Goal: Book appointment/travel/reservation

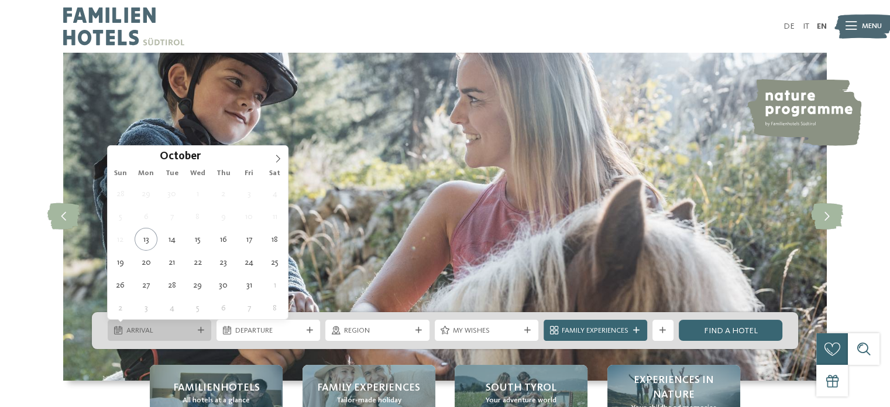
click at [201, 332] on icon at bounding box center [201, 330] width 6 height 6
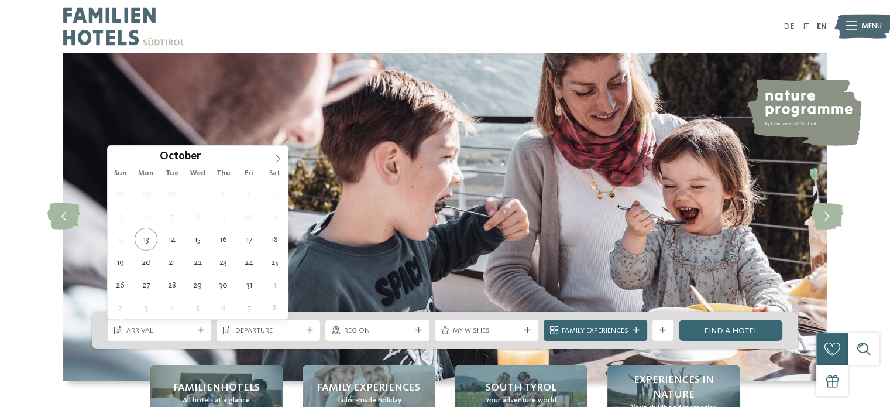
click at [274, 160] on icon at bounding box center [278, 158] width 8 height 8
type input "****"
click at [274, 160] on icon at bounding box center [278, 158] width 8 height 8
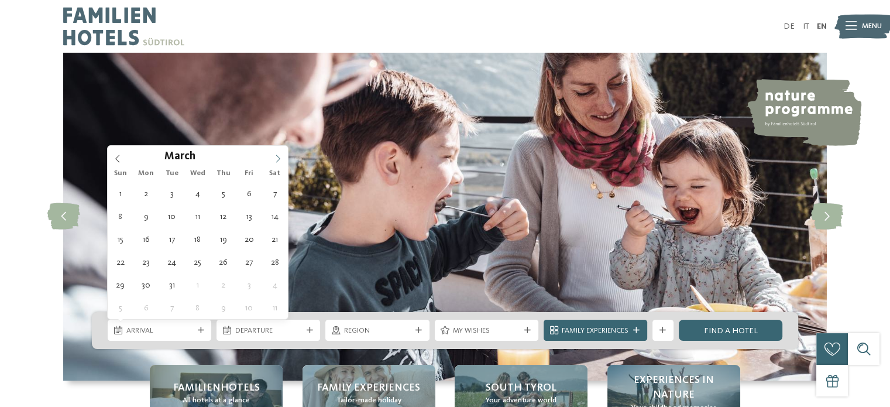
click at [274, 160] on icon at bounding box center [278, 158] width 8 height 8
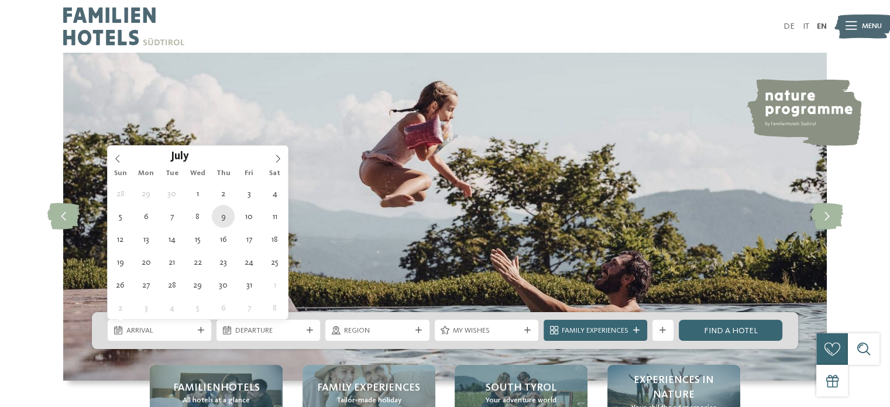
type div "09.07.2026"
type input "****"
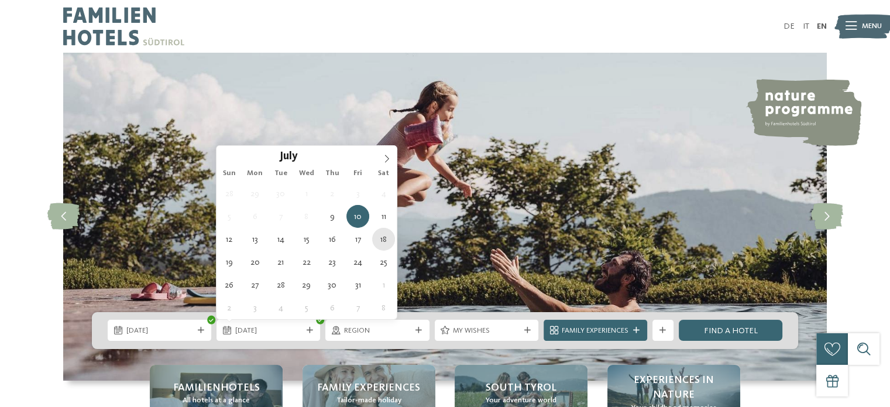
type div "18.07.2026"
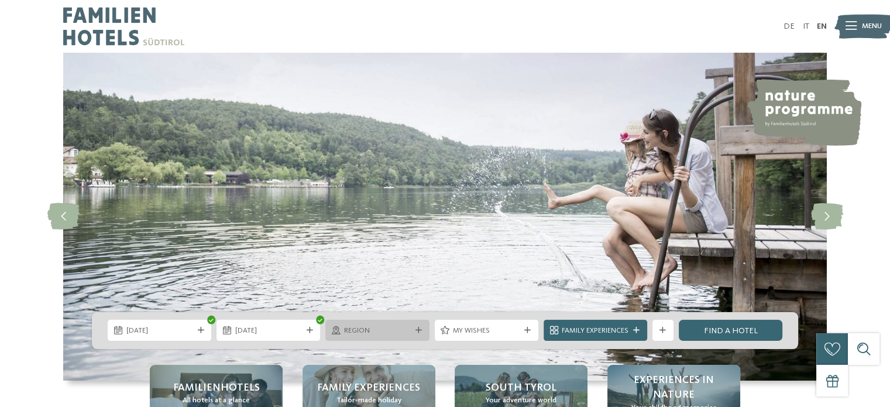
click at [425, 331] on div "Region" at bounding box center [377, 329] width 104 height 21
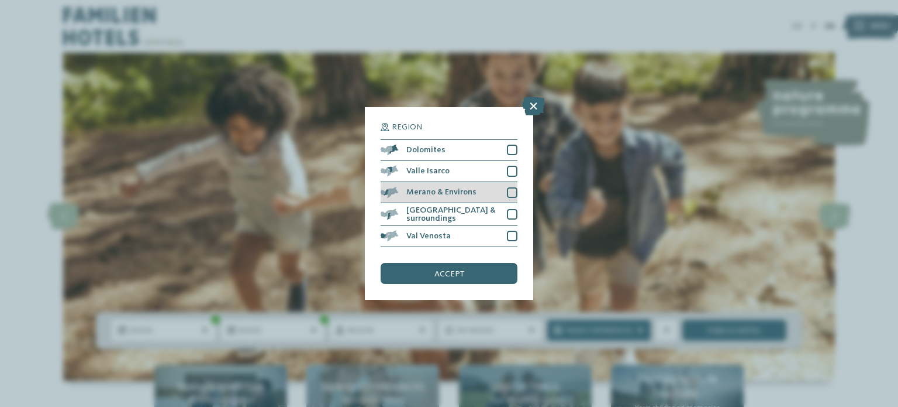
click at [513, 192] on div at bounding box center [512, 192] width 11 height 11
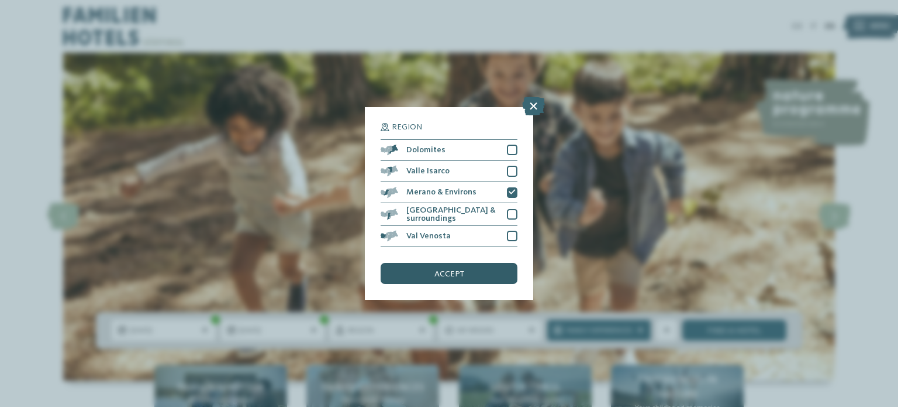
click at [482, 271] on div "accept" at bounding box center [449, 273] width 137 height 21
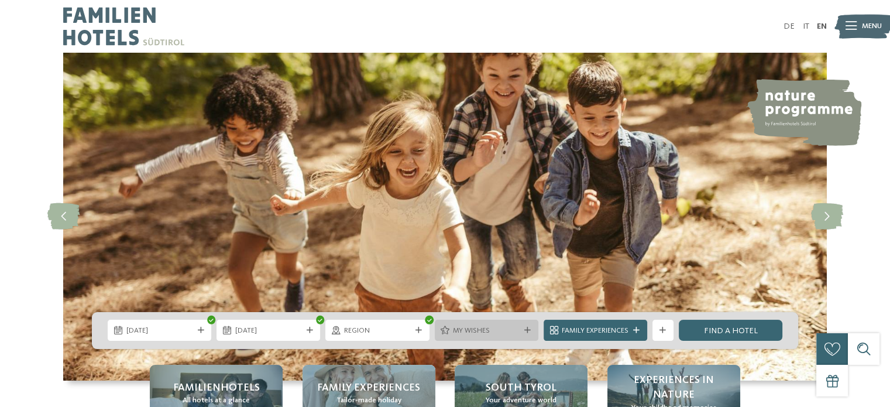
click at [508, 331] on span "My wishes" at bounding box center [486, 330] width 67 height 11
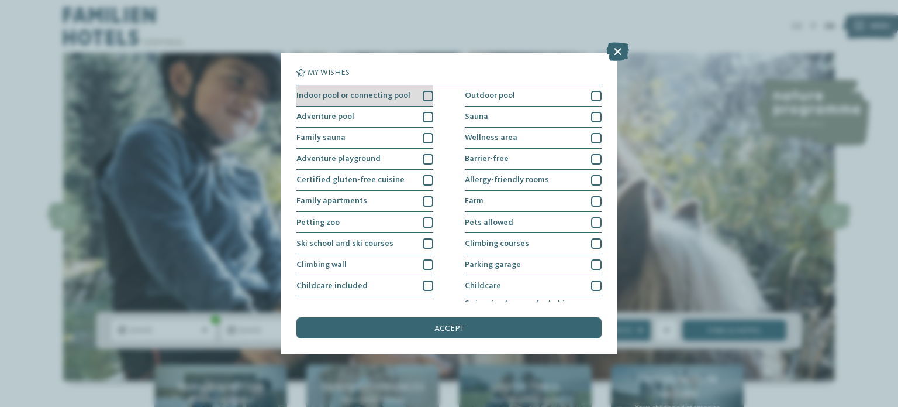
click at [423, 93] on div at bounding box center [428, 96] width 11 height 11
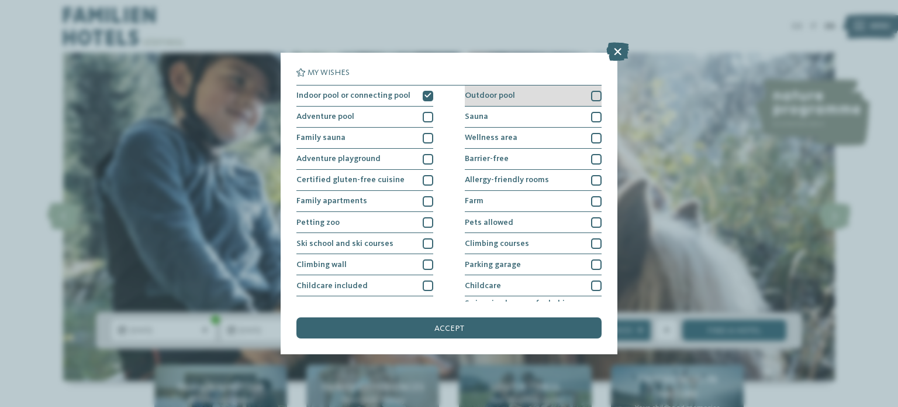
click at [591, 95] on div at bounding box center [596, 96] width 11 height 11
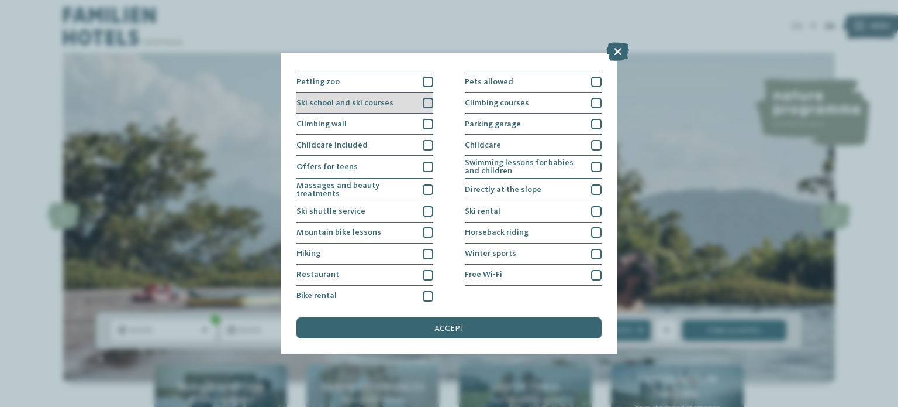
scroll to position [145, 0]
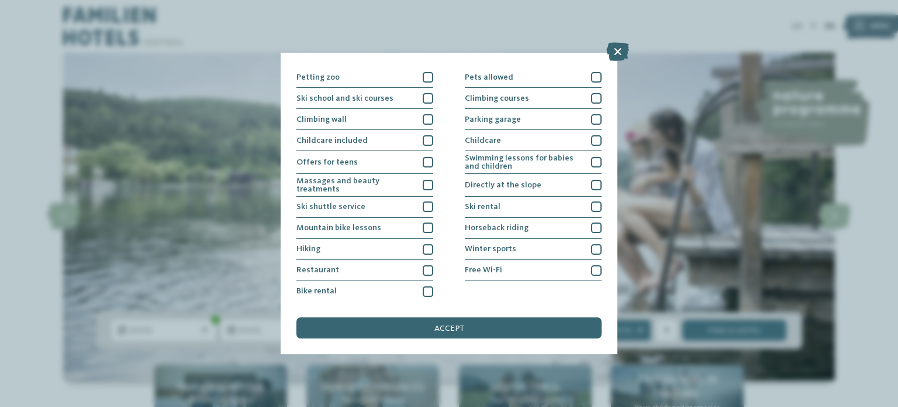
click at [431, 271] on div "Indoor pool or connecting pool Outdoor pool Adventure pool Sauna" at bounding box center [449, 121] width 305 height 362
click at [426, 271] on div at bounding box center [428, 270] width 11 height 11
click at [591, 270] on div at bounding box center [596, 270] width 11 height 11
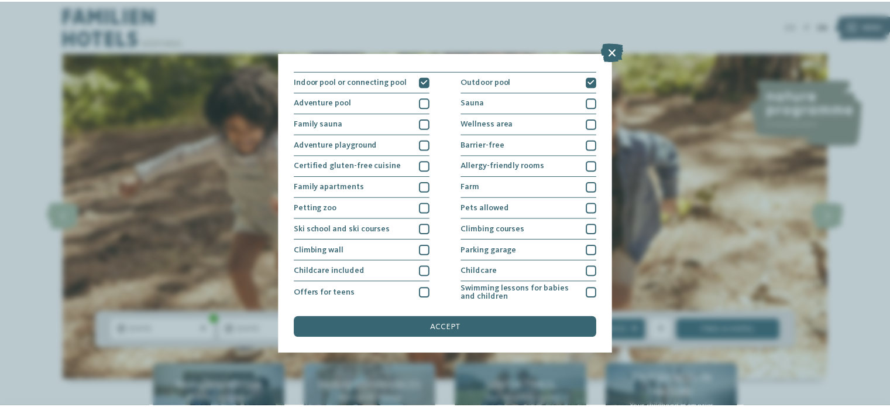
scroll to position [0, 0]
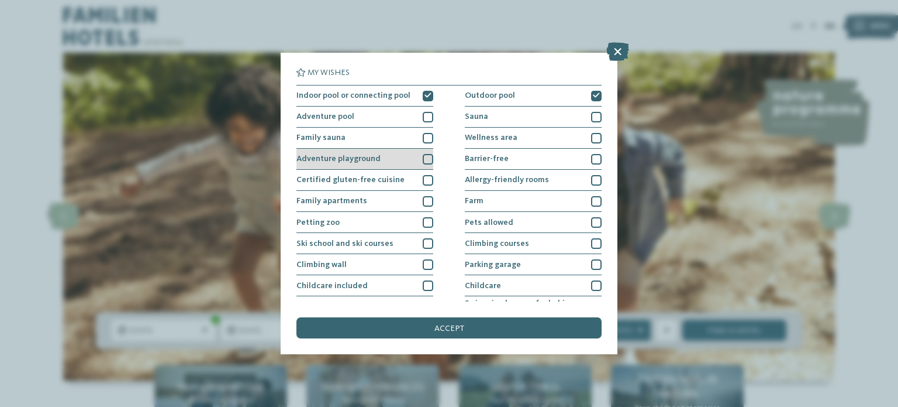
click at [425, 155] on div at bounding box center [428, 159] width 11 height 11
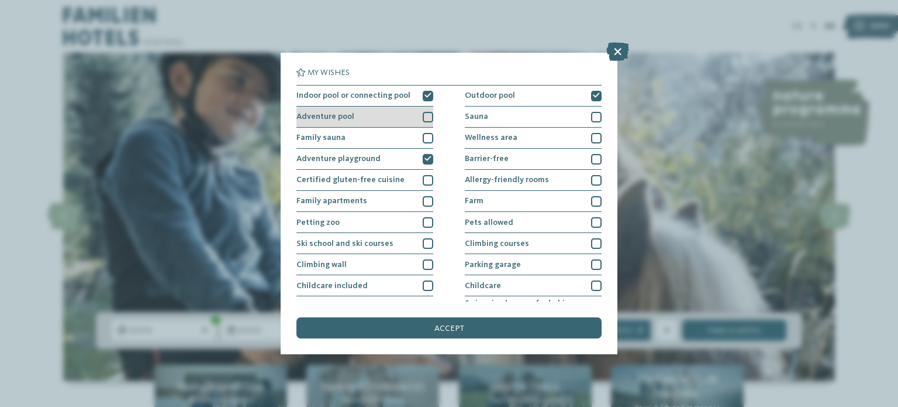
click at [427, 115] on div at bounding box center [428, 117] width 11 height 11
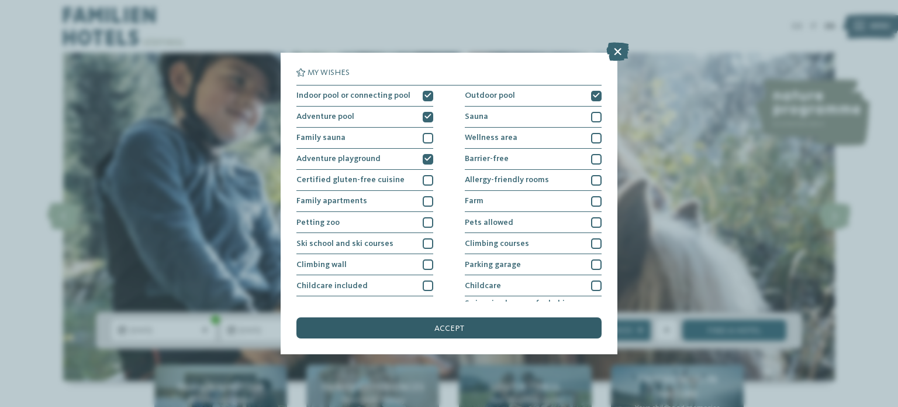
click at [462, 327] on span "accept" at bounding box center [450, 328] width 30 height 8
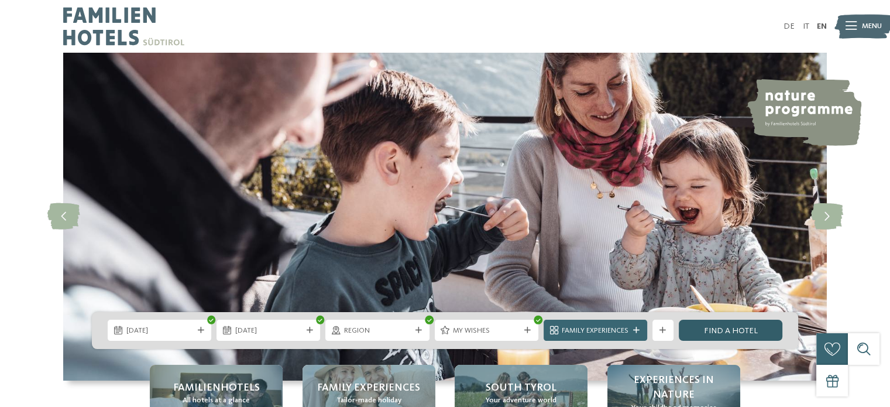
click at [715, 333] on link "Find a hotel" at bounding box center [731, 329] width 104 height 21
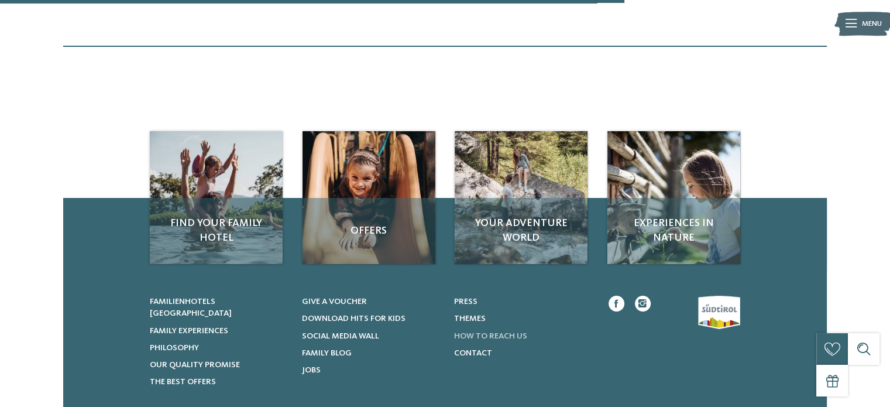
scroll to position [469, 0]
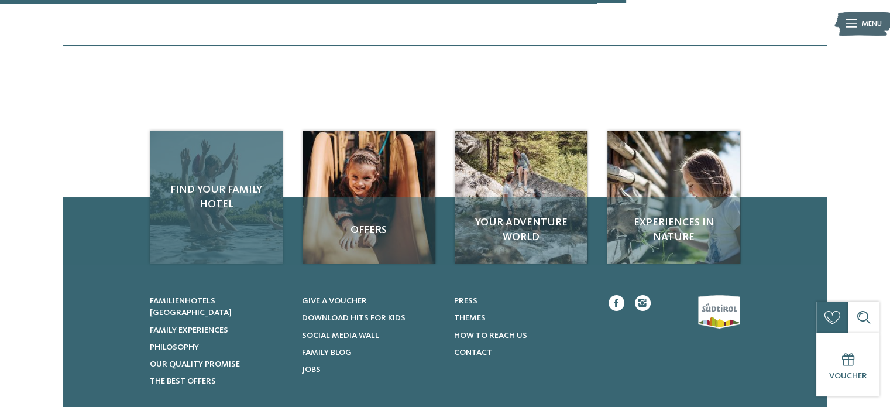
click at [238, 183] on span "Find your family hotel" at bounding box center [216, 197] width 112 height 29
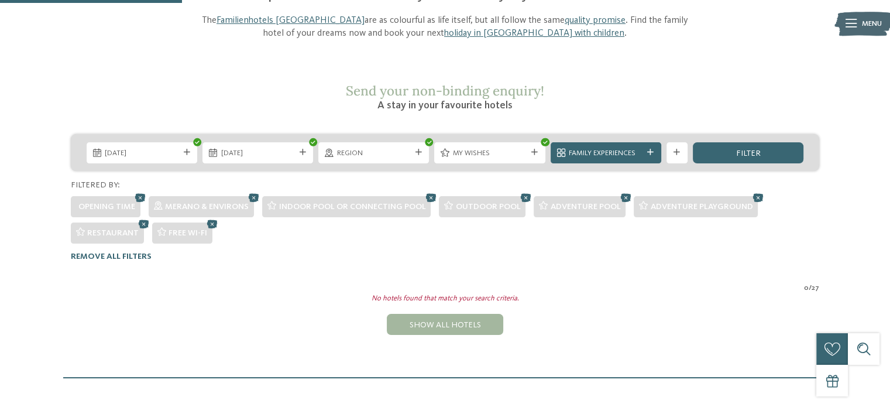
scroll to position [133, 0]
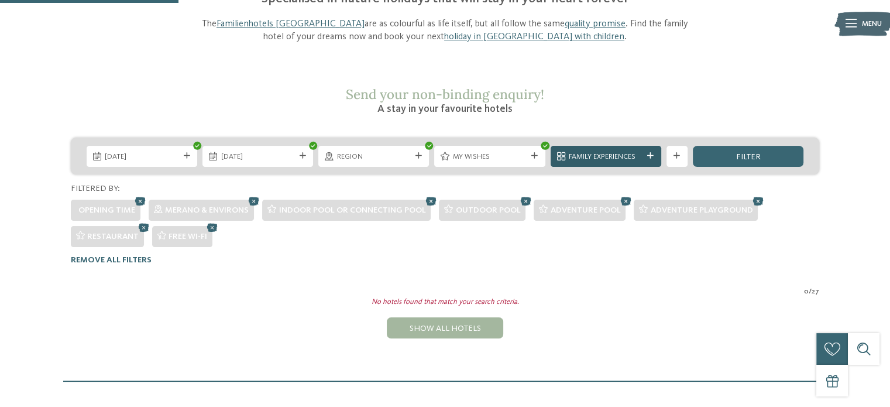
click at [650, 146] on div "Family Experiences" at bounding box center [605, 156] width 111 height 21
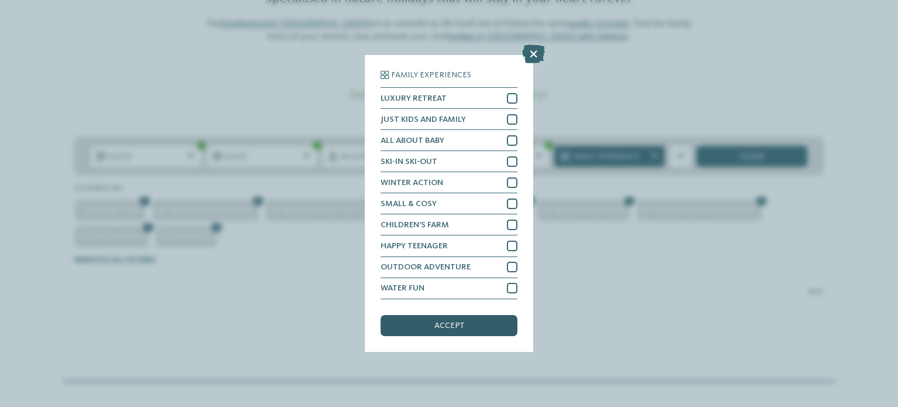
click at [458, 324] on span "accept" at bounding box center [450, 325] width 30 height 8
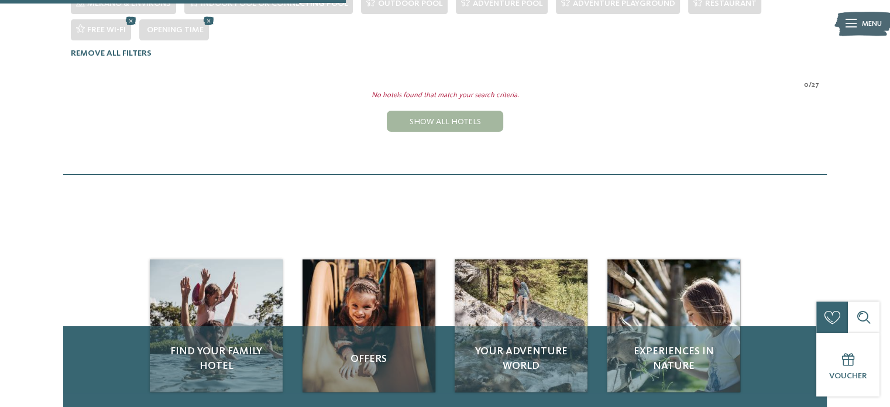
scroll to position [147, 0]
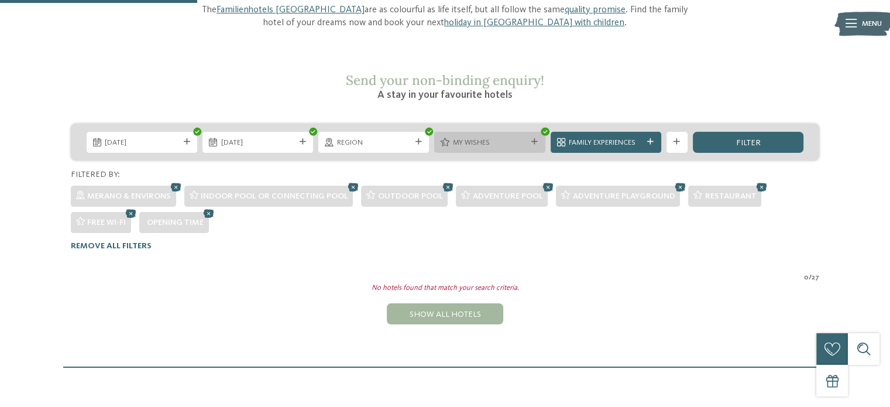
click at [524, 137] on span "My wishes" at bounding box center [490, 142] width 74 height 11
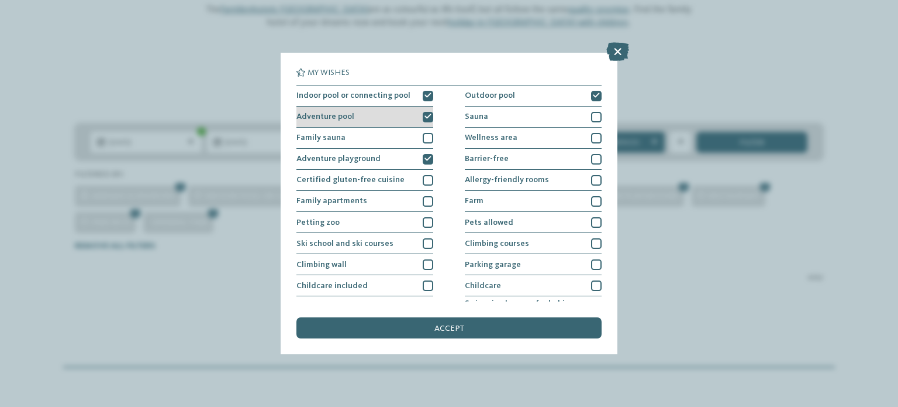
click at [428, 119] on div at bounding box center [428, 117] width 11 height 11
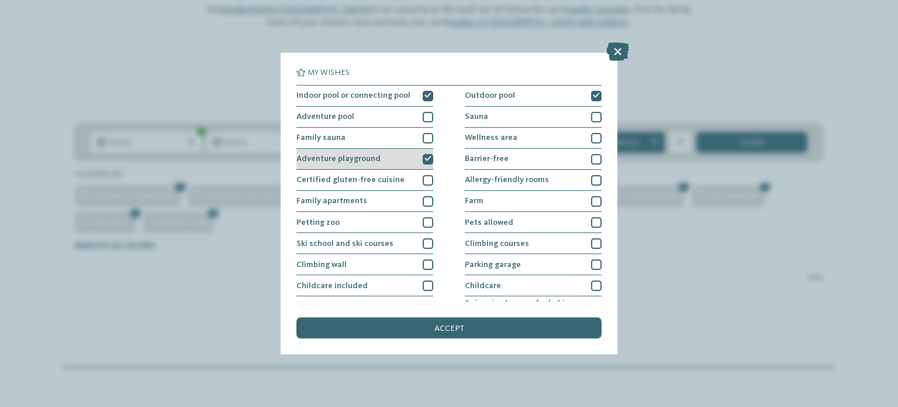
click at [425, 160] on icon at bounding box center [428, 159] width 7 height 6
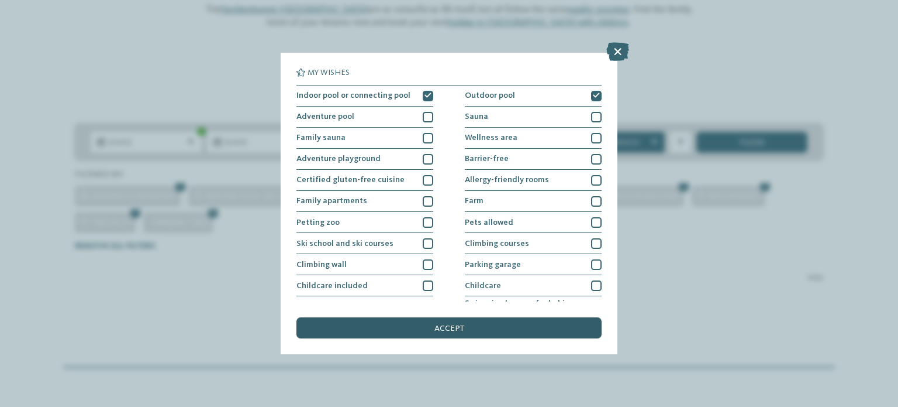
click at [456, 329] on span "accept" at bounding box center [450, 328] width 30 height 8
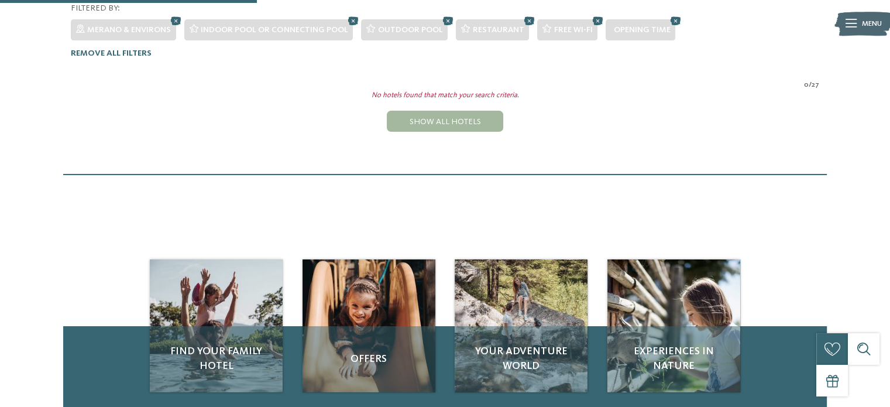
scroll to position [89, 0]
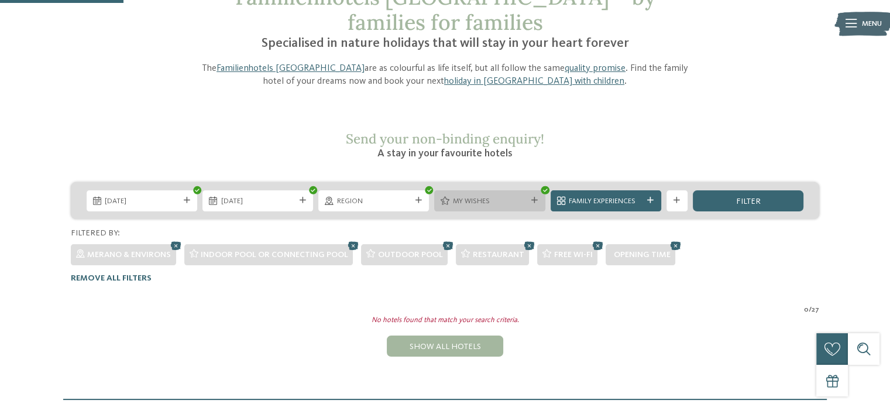
click at [534, 197] on icon at bounding box center [534, 200] width 6 height 6
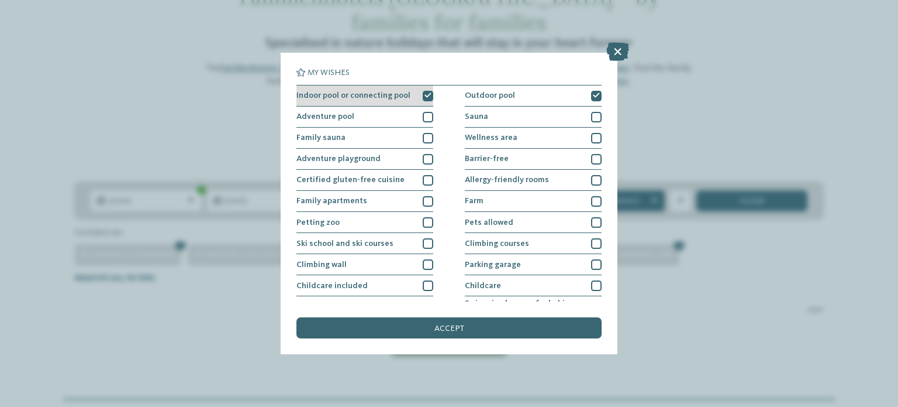
click at [425, 98] on icon at bounding box center [428, 95] width 7 height 6
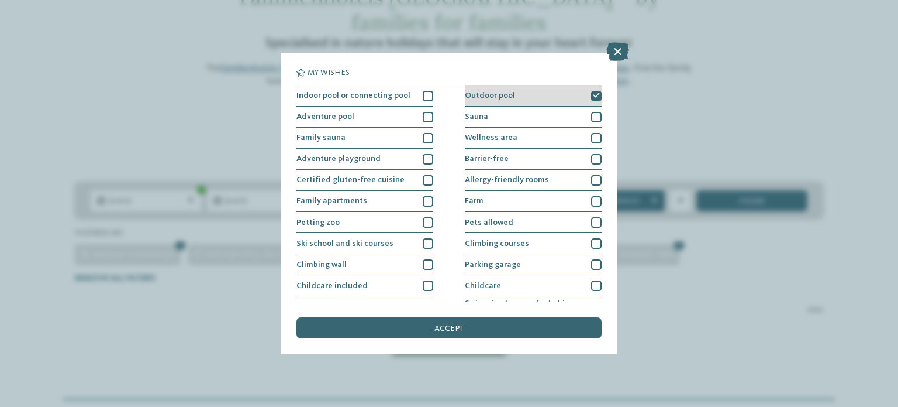
click at [593, 98] on icon at bounding box center [596, 95] width 7 height 6
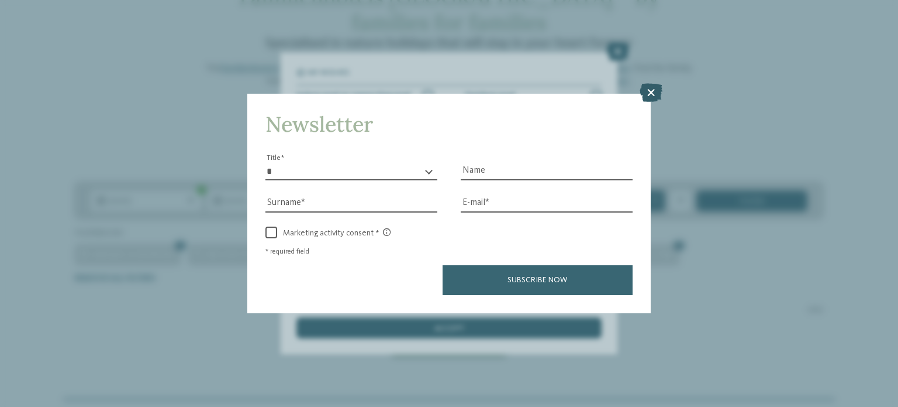
click at [653, 99] on icon at bounding box center [651, 92] width 23 height 19
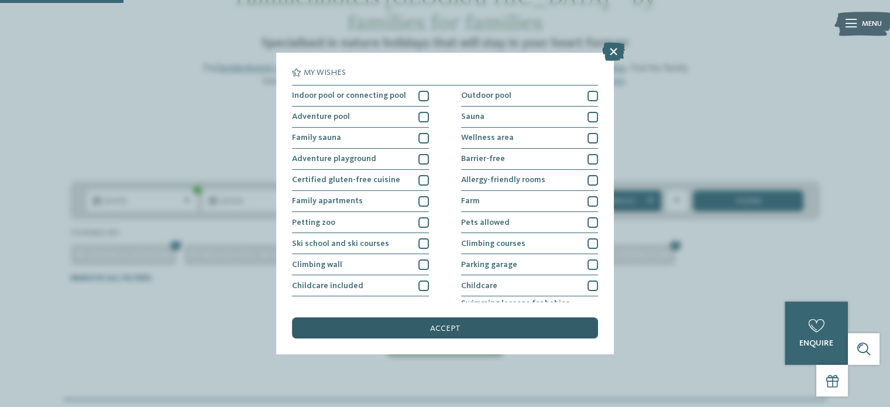
click at [483, 331] on div "accept" at bounding box center [444, 327] width 305 height 21
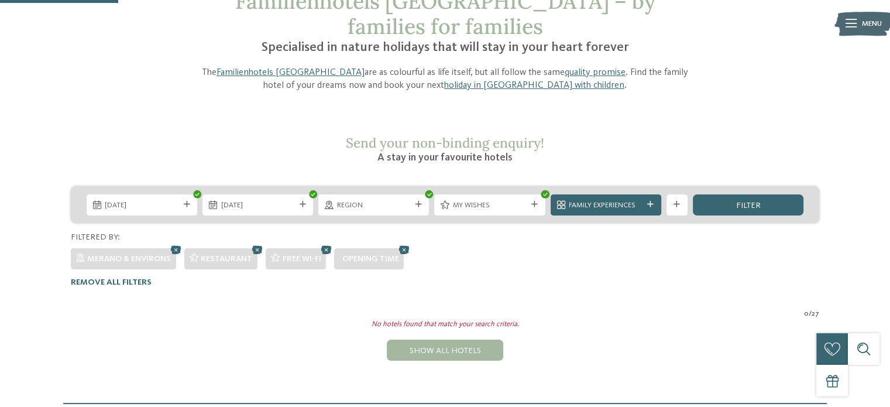
scroll to position [82, 0]
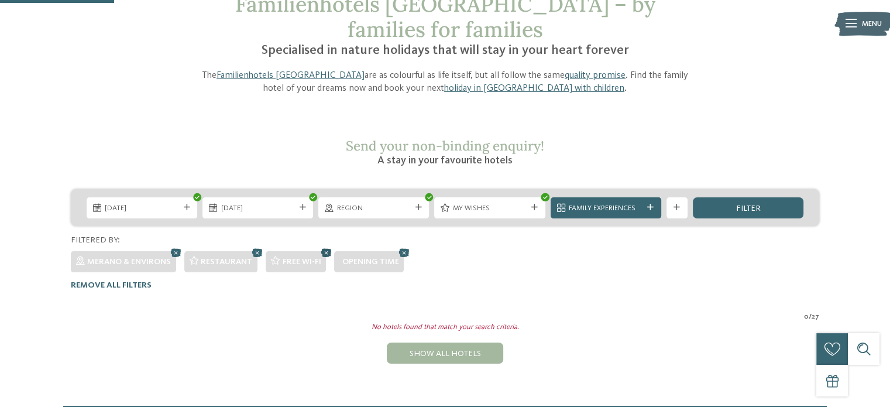
click at [328, 245] on icon at bounding box center [326, 252] width 16 height 14
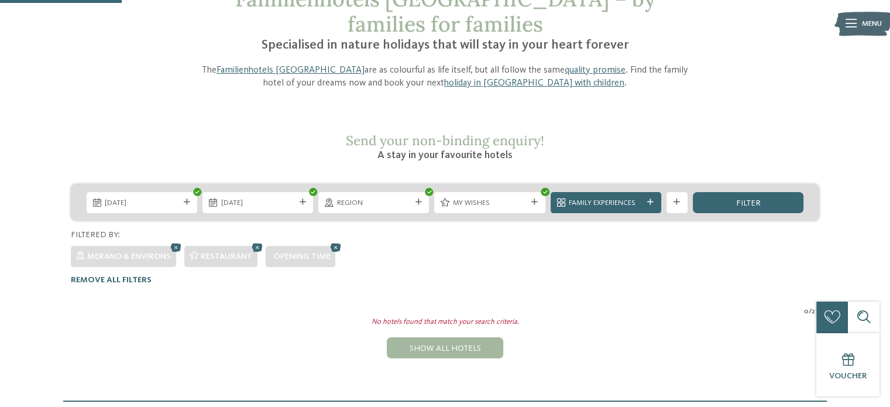
scroll to position [85, 0]
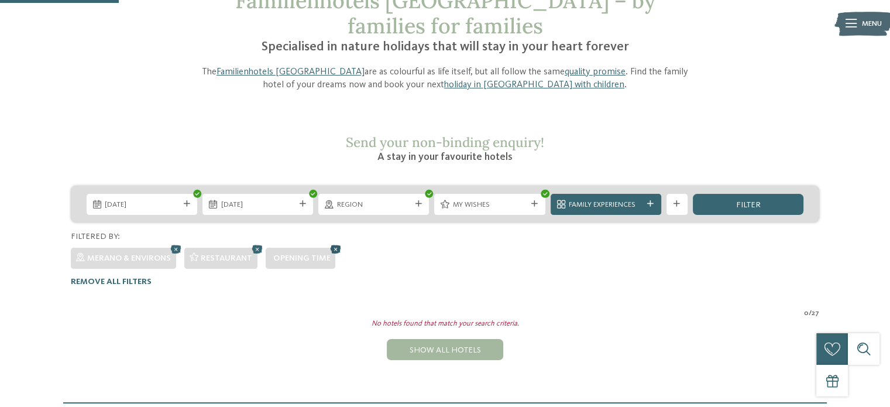
click at [334, 242] on icon at bounding box center [336, 249] width 16 height 14
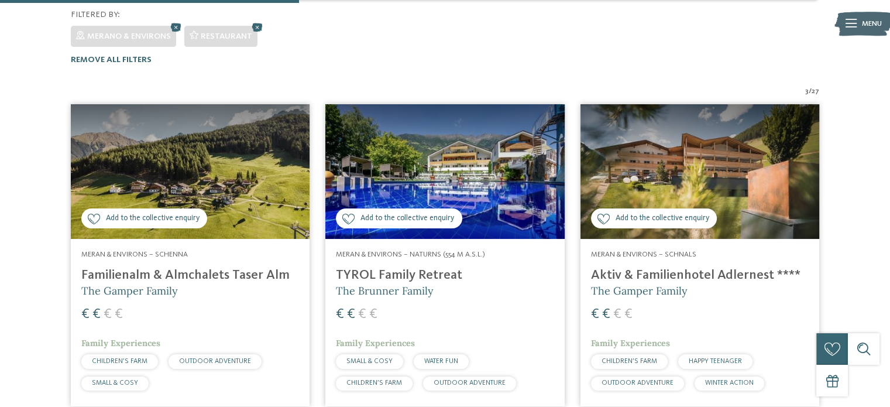
scroll to position [308, 0]
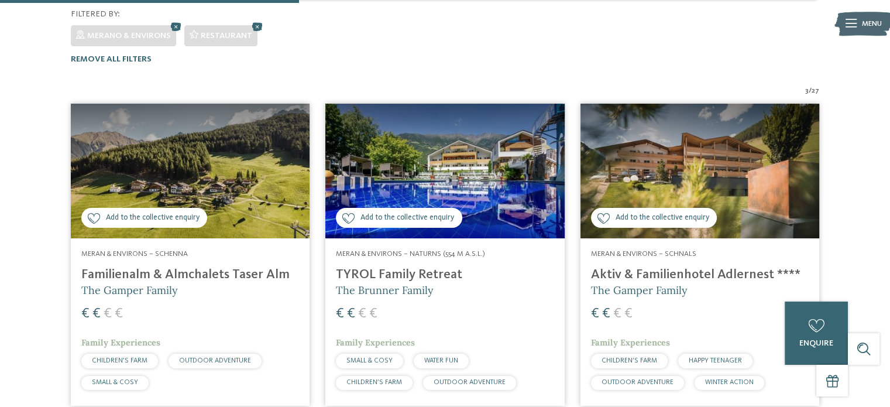
click at [412, 154] on img at bounding box center [444, 171] width 239 height 135
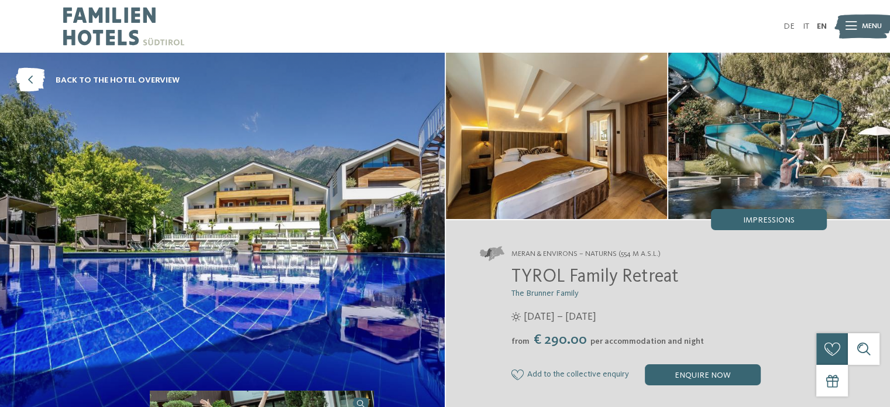
click at [264, 264] on img at bounding box center [222, 232] width 445 height 359
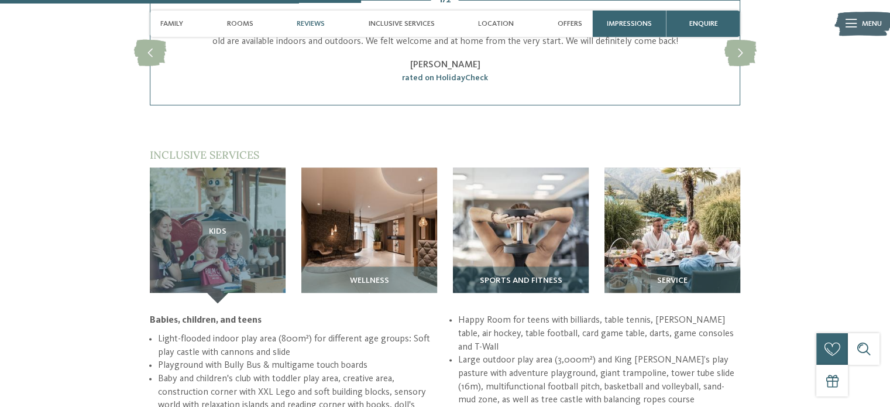
scroll to position [1345, 0]
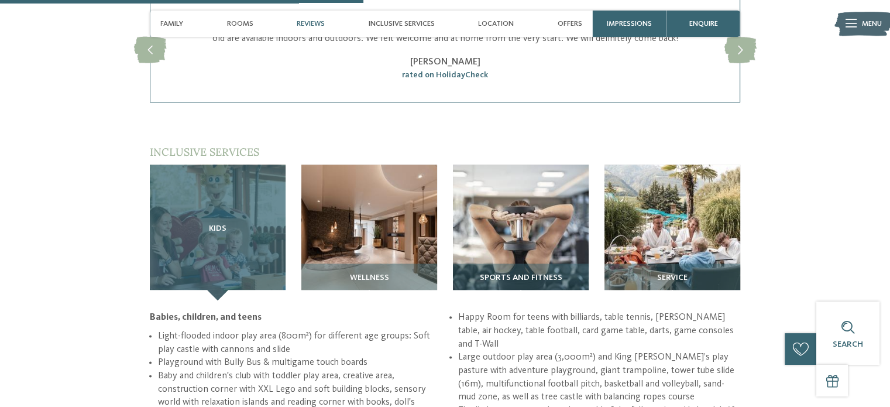
click at [232, 260] on div "Kids" at bounding box center [218, 232] width 136 height 136
click at [215, 233] on span "Kids" at bounding box center [218, 228] width 18 height 9
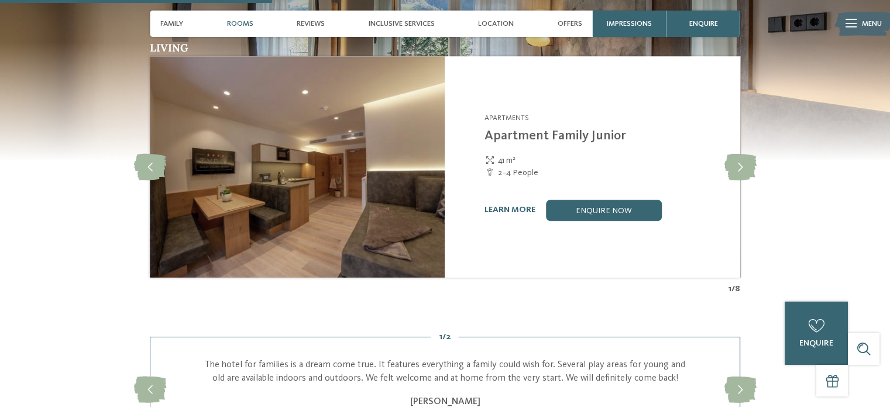
scroll to position [1006, 0]
click at [635, 28] on div "Impressions" at bounding box center [630, 24] width 74 height 26
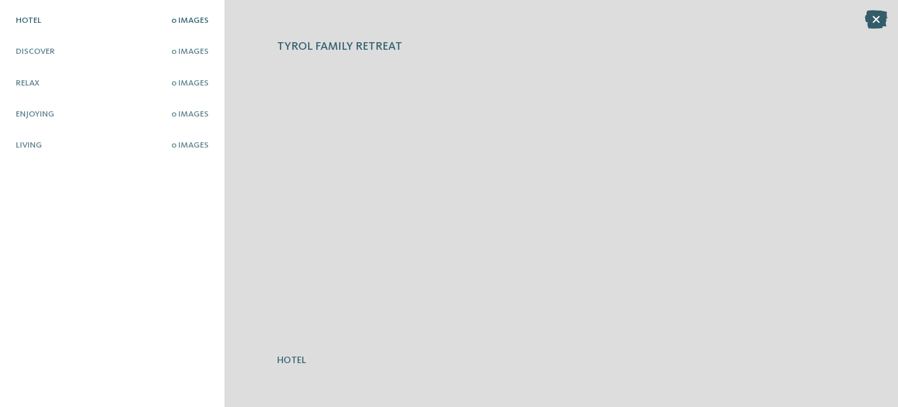
click at [878, 22] on icon at bounding box center [876, 19] width 23 height 19
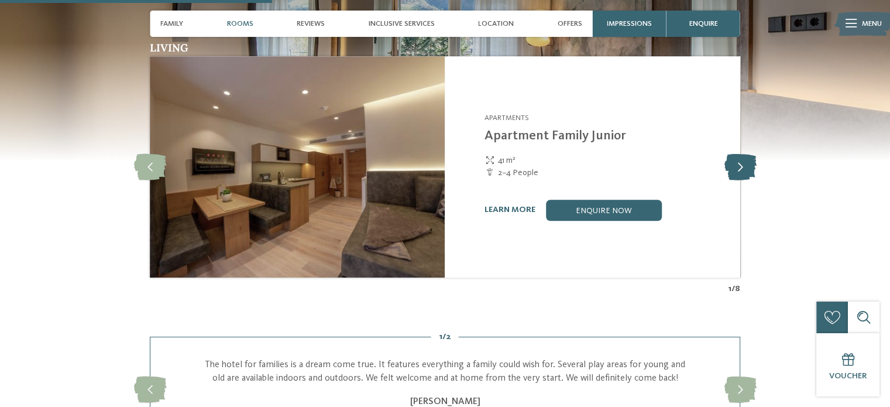
click at [749, 165] on icon at bounding box center [740, 166] width 32 height 26
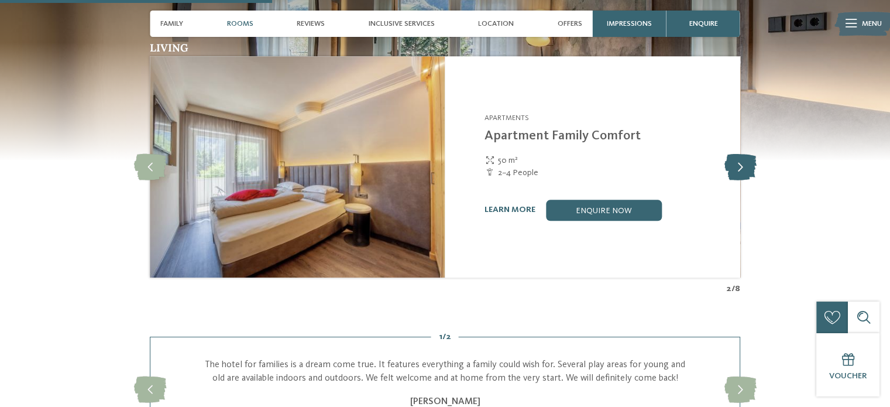
click at [749, 165] on icon at bounding box center [740, 166] width 32 height 26
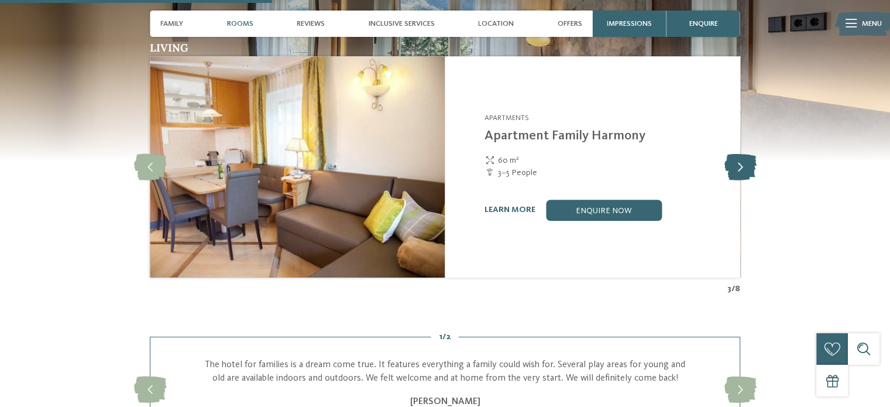
click at [749, 165] on icon at bounding box center [740, 166] width 32 height 26
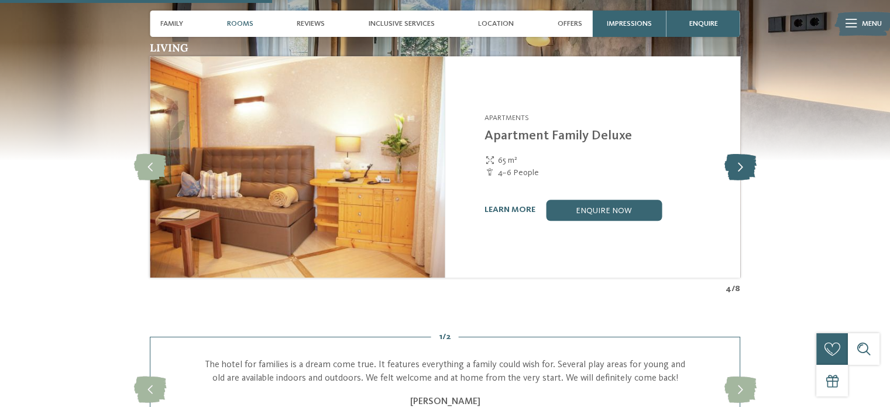
click at [749, 165] on icon at bounding box center [740, 166] width 32 height 26
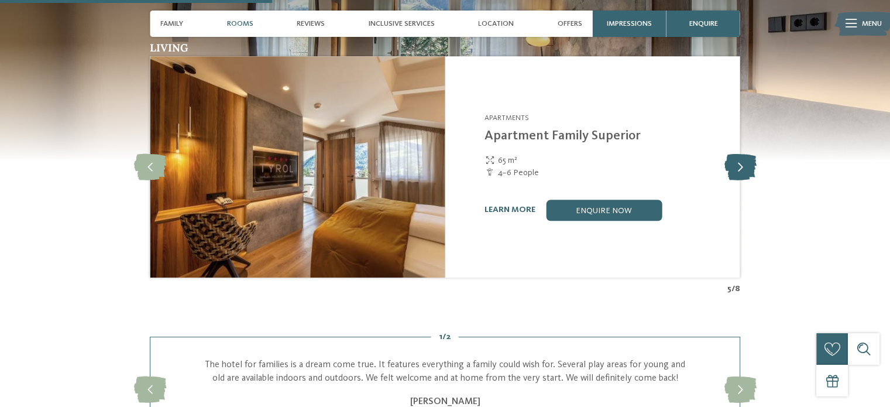
click at [749, 165] on icon at bounding box center [740, 166] width 32 height 26
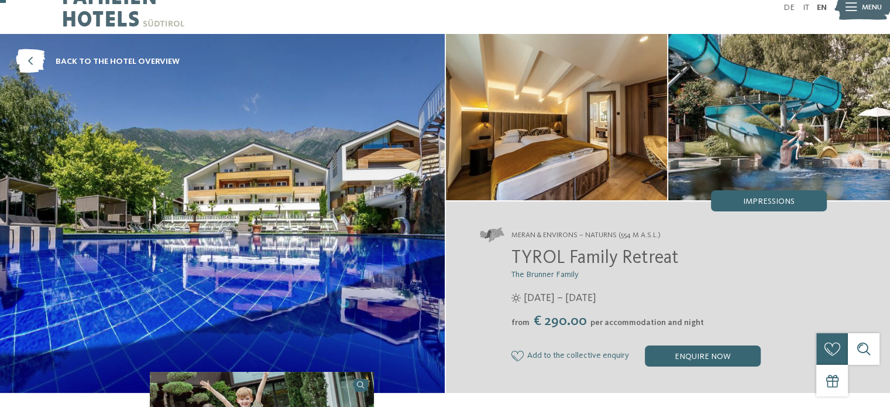
scroll to position [19, 0]
click at [790, 192] on div "Impressions" at bounding box center [769, 200] width 116 height 21
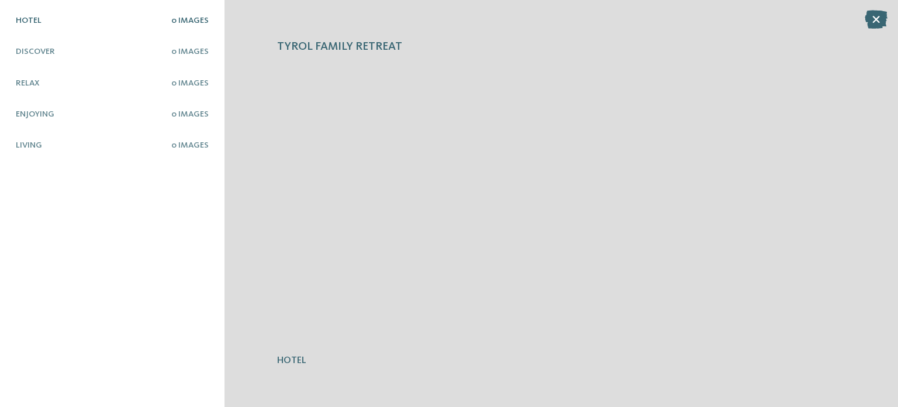
click at [192, 25] on div "0 Images" at bounding box center [189, 21] width 37 height 10
click at [26, 20] on span "Hotel" at bounding box center [29, 20] width 26 height 8
click at [36, 53] on span "Discover" at bounding box center [35, 51] width 39 height 8
click at [878, 18] on icon at bounding box center [876, 19] width 23 height 19
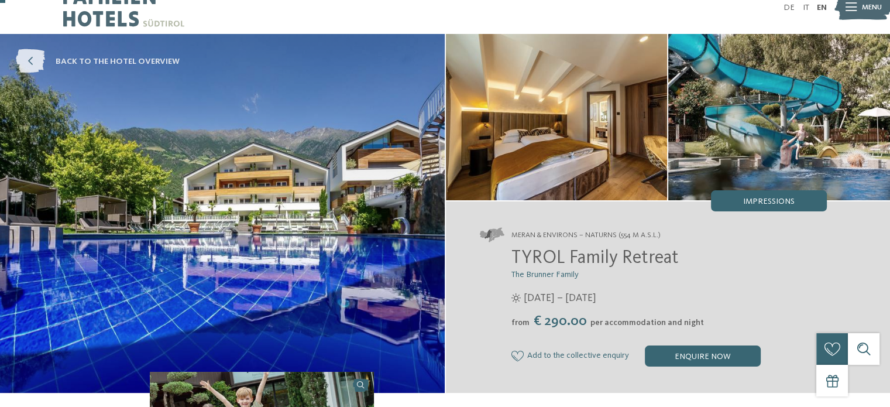
click at [37, 59] on icon at bounding box center [30, 62] width 29 height 24
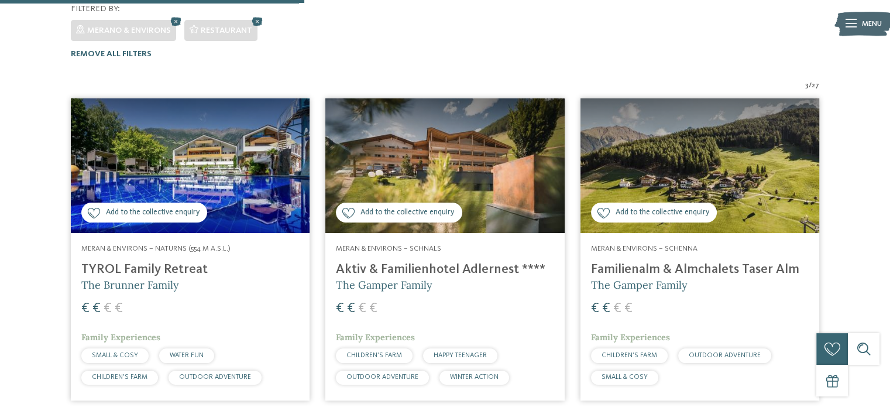
scroll to position [314, 0]
